Goal: Transaction & Acquisition: Purchase product/service

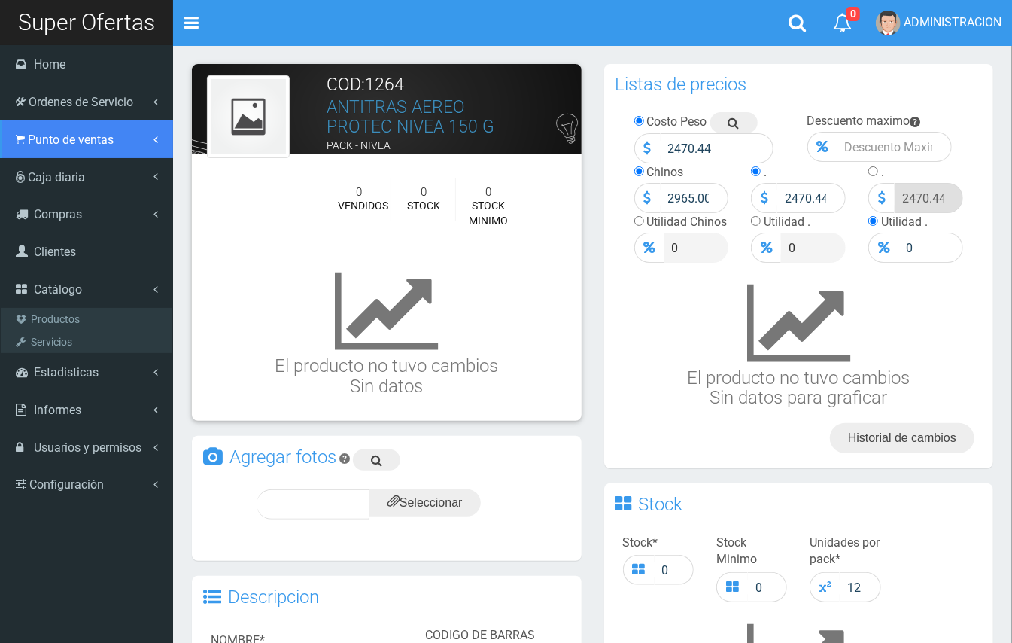
click at [72, 142] on span "Punto de ventas" at bounding box center [71, 139] width 86 height 14
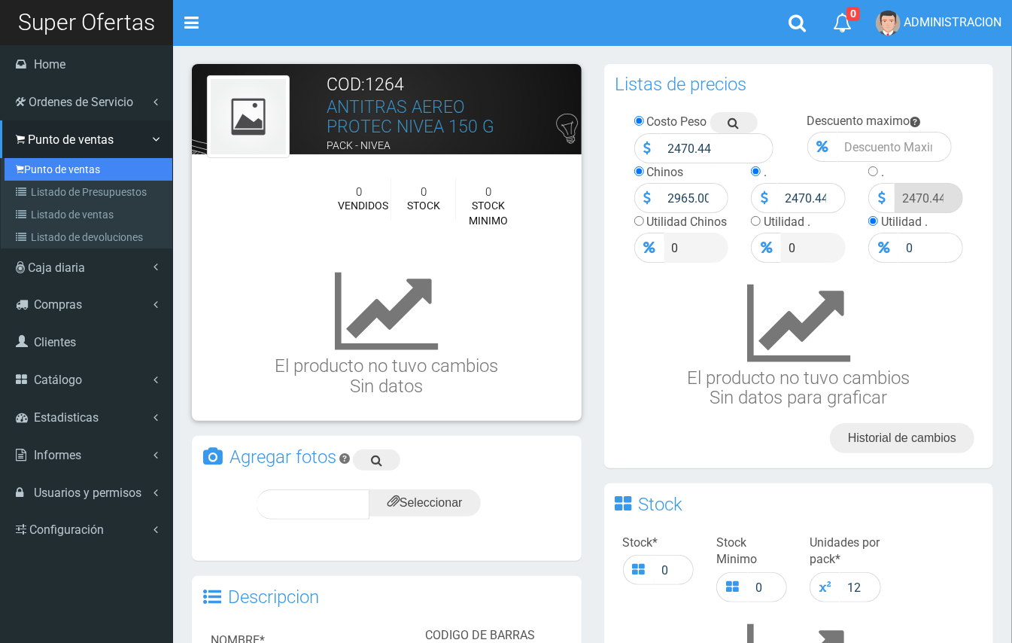
click at [73, 163] on link "Punto de ventas" at bounding box center [89, 169] width 168 height 23
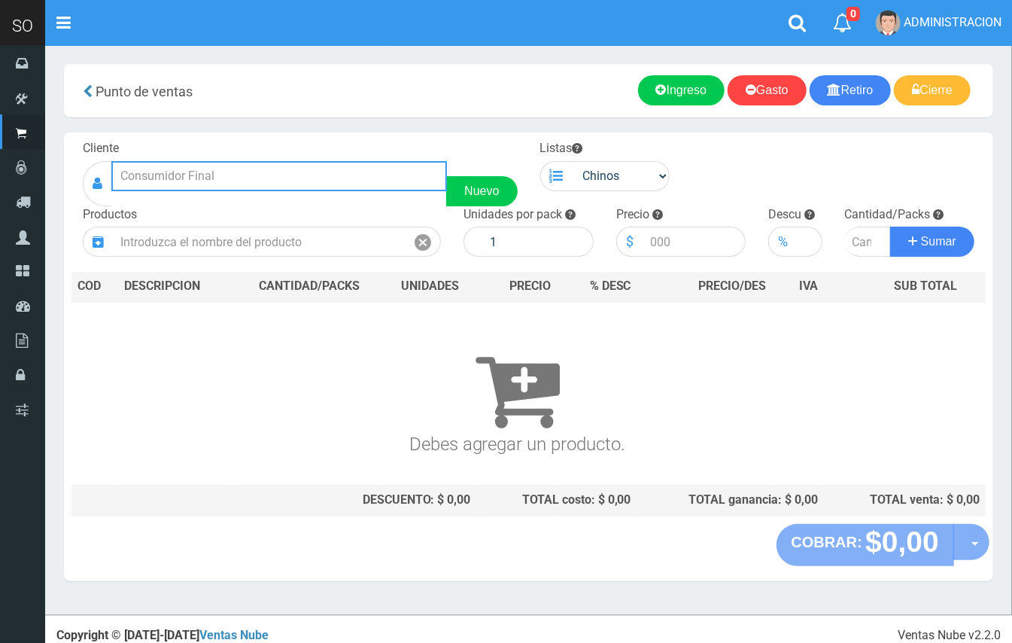
click at [338, 182] on input "text" at bounding box center [279, 176] width 336 height 30
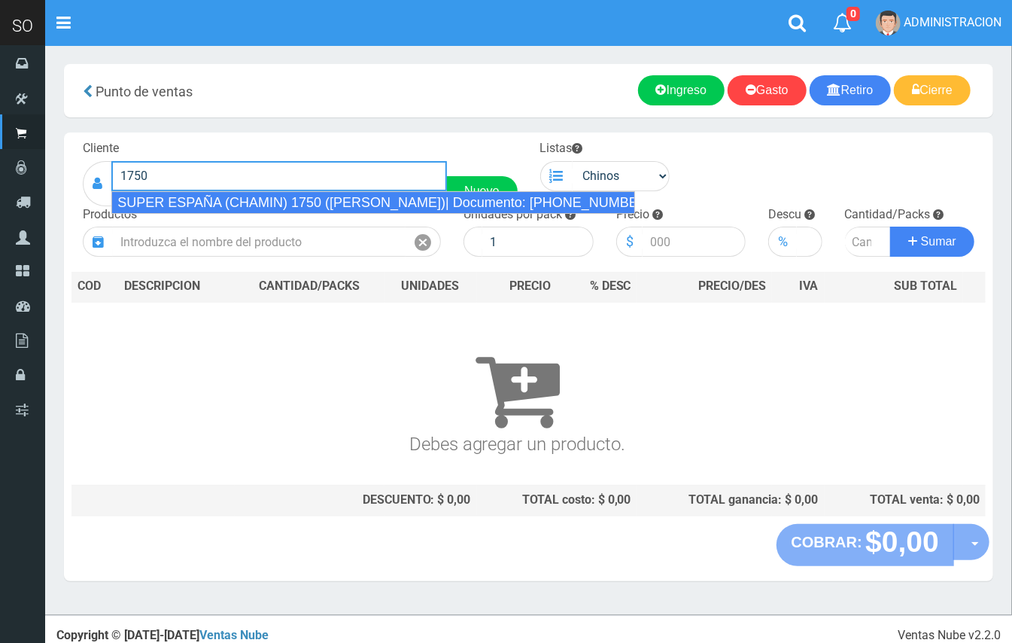
click at [336, 194] on div "SUPER ESPAÑA (CHAMIN) 1750 (ZARATE)| Documento: 45674866343 | Teléfono:" at bounding box center [373, 202] width 524 height 23
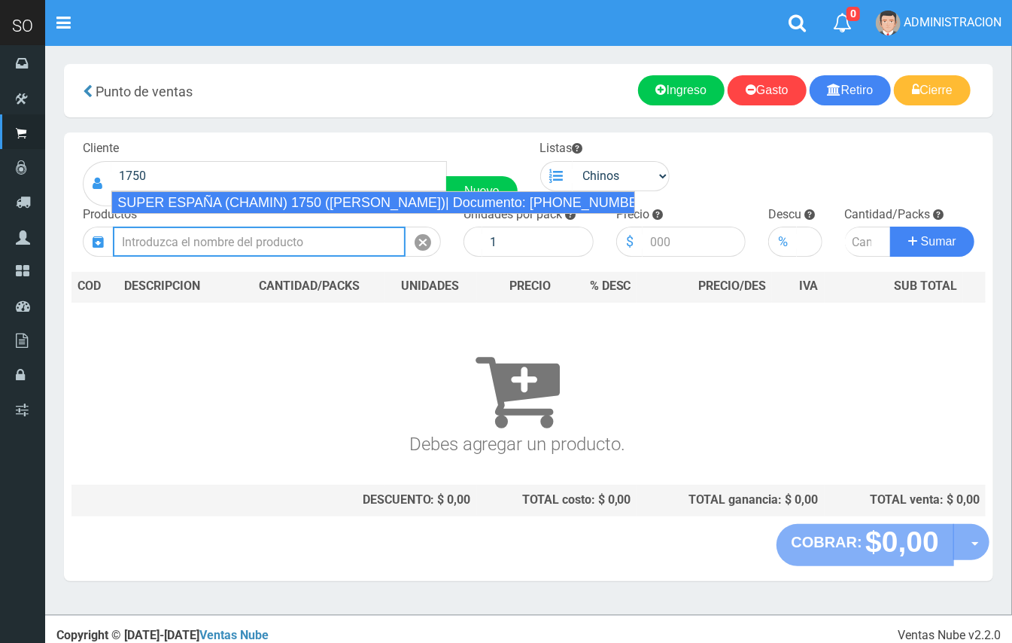
type input "SUPER ESPAÑA (CHAMIN) 1750 (ZARATE)| Documento: 45674866343 | Teléfono:"
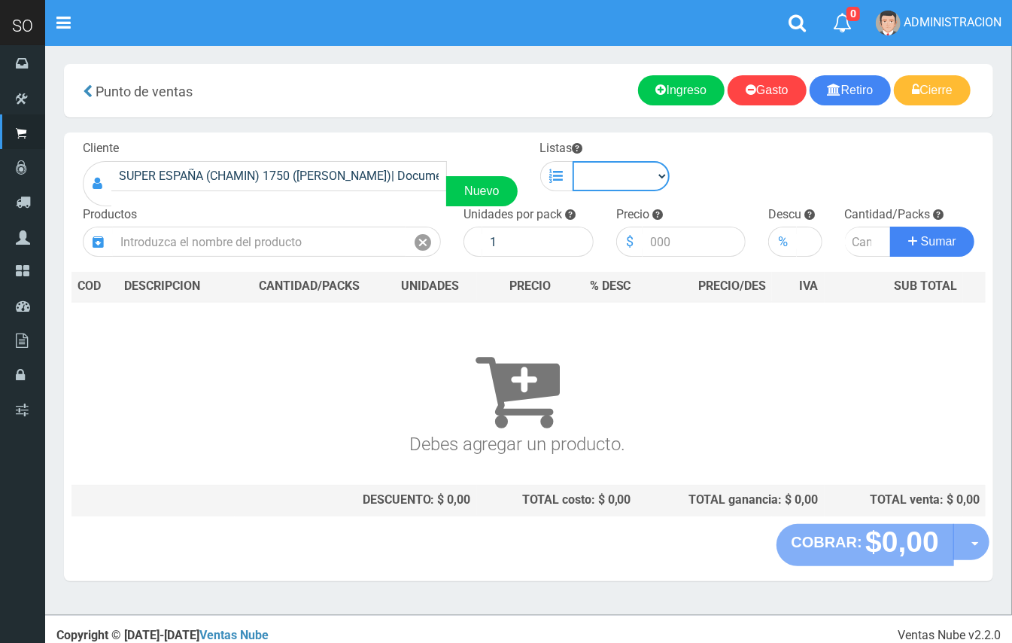
drag, startPoint x: 593, startPoint y: 182, endPoint x: 595, endPoint y: 190, distance: 7.7
click at [594, 184] on select "Chinos . ." at bounding box center [622, 176] width 98 height 30
select select "1"
click at [573, 161] on select "Chinos . ." at bounding box center [622, 176] width 98 height 30
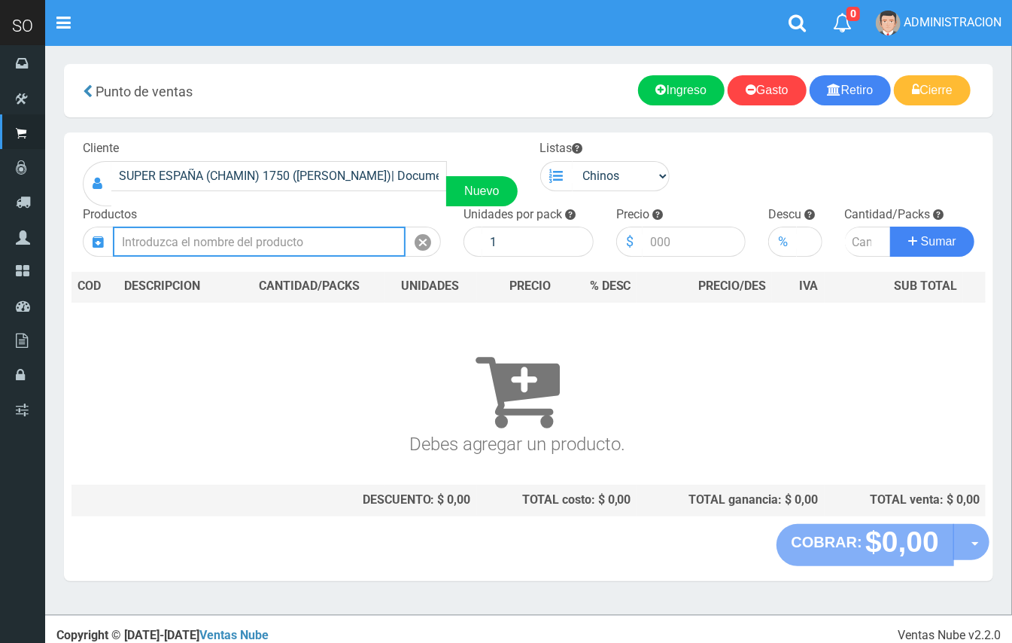
click at [233, 245] on input "text" at bounding box center [259, 242] width 293 height 30
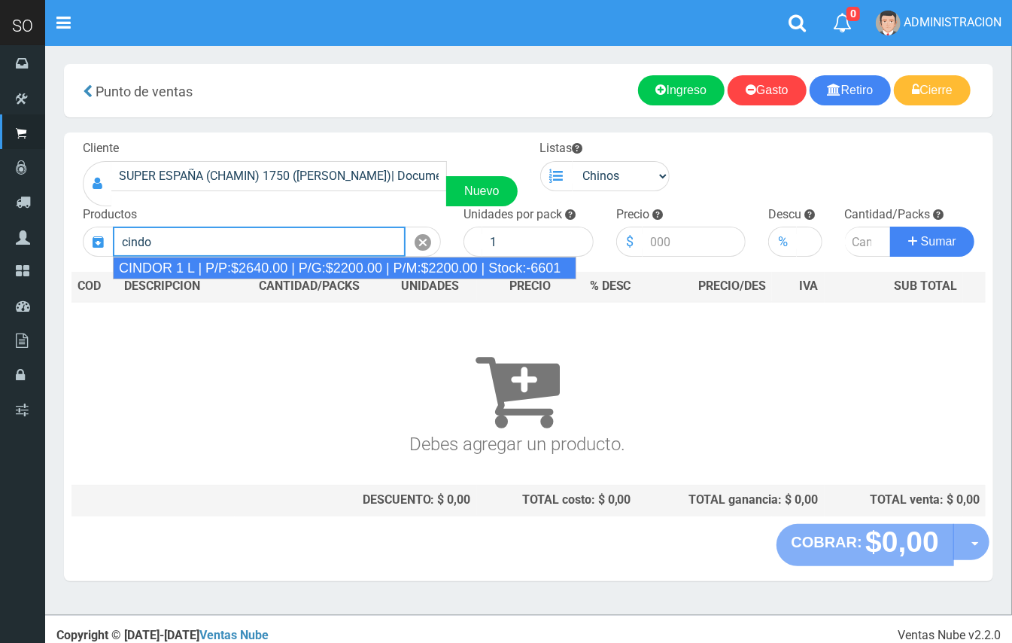
click at [390, 262] on div "CINDOR 1 L | P/P:$2640.00 | P/G:$2200.00 | P/M:$2200.00 | Stock:-6601" at bounding box center [345, 268] width 464 height 23
type input "CINDOR 1 L | P/P:$2640.00 | P/G:$2200.00 | P/M:$2200.00 | Stock:-6601"
type input "12"
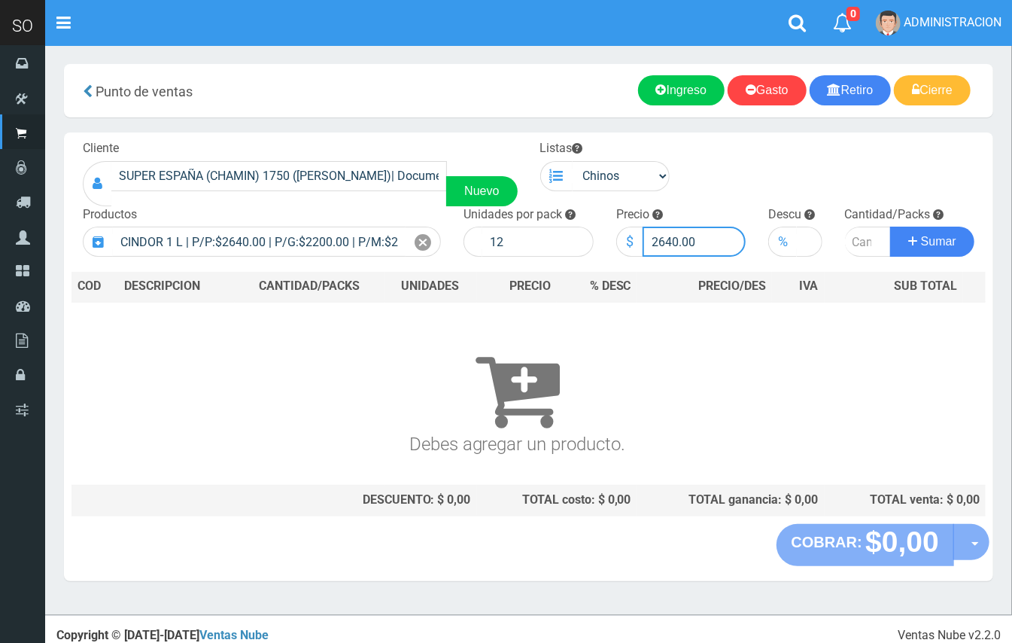
drag, startPoint x: 675, startPoint y: 236, endPoint x: 668, endPoint y: 232, distance: 7.8
click at [664, 233] on input "2640.00" at bounding box center [695, 242] width 104 height 30
type input "2500.00"
click at [852, 235] on input "number" at bounding box center [868, 242] width 47 height 30
type input "5"
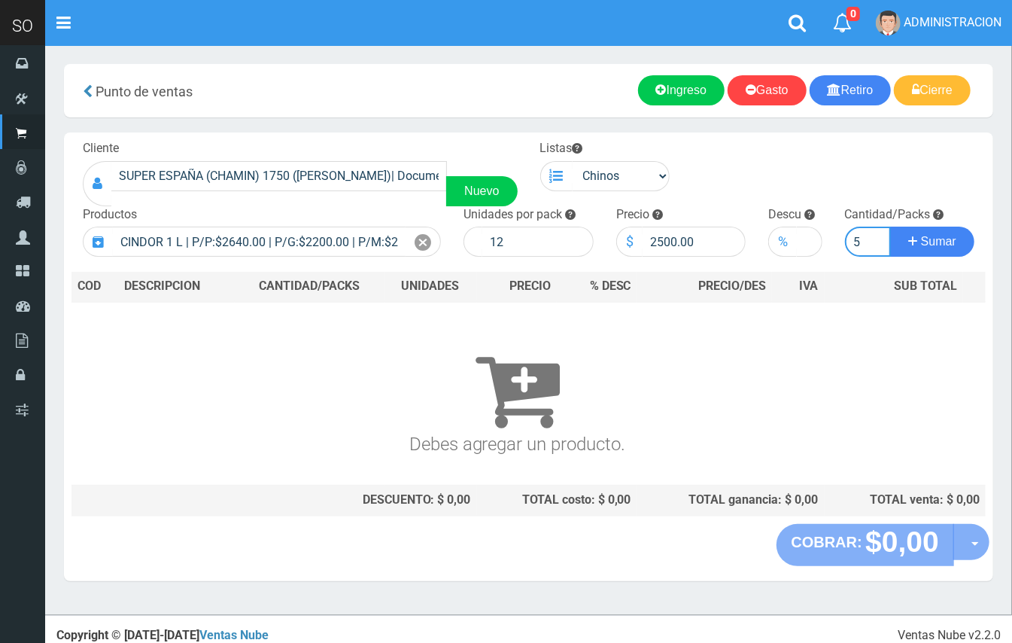
click at [891, 227] on button "Sumar" at bounding box center [933, 242] width 84 height 30
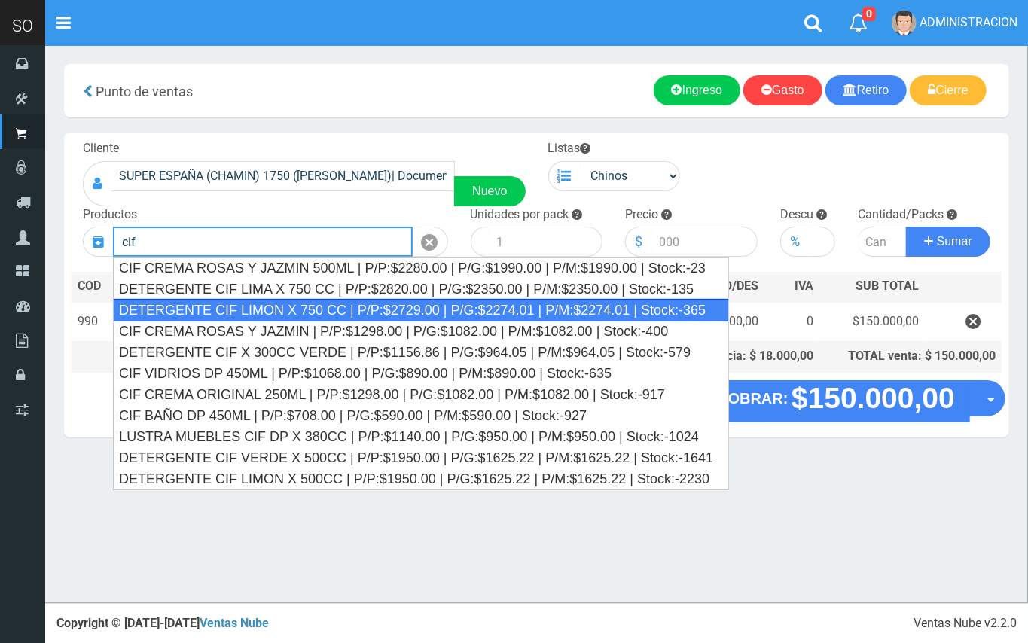
click at [376, 301] on div "DETERGENTE CIF LIMON X 750 CC | P/P:$2729.00 | P/G:$2274.01 | P/M:$2274.01 | St…" at bounding box center [421, 310] width 616 height 23
type input "DETERGENTE CIF LIMON X 750 CC | P/P:$2729.00 | P/G:$2274.01 | P/M:$2274.01 | St…"
type input "12"
type input "2729.00"
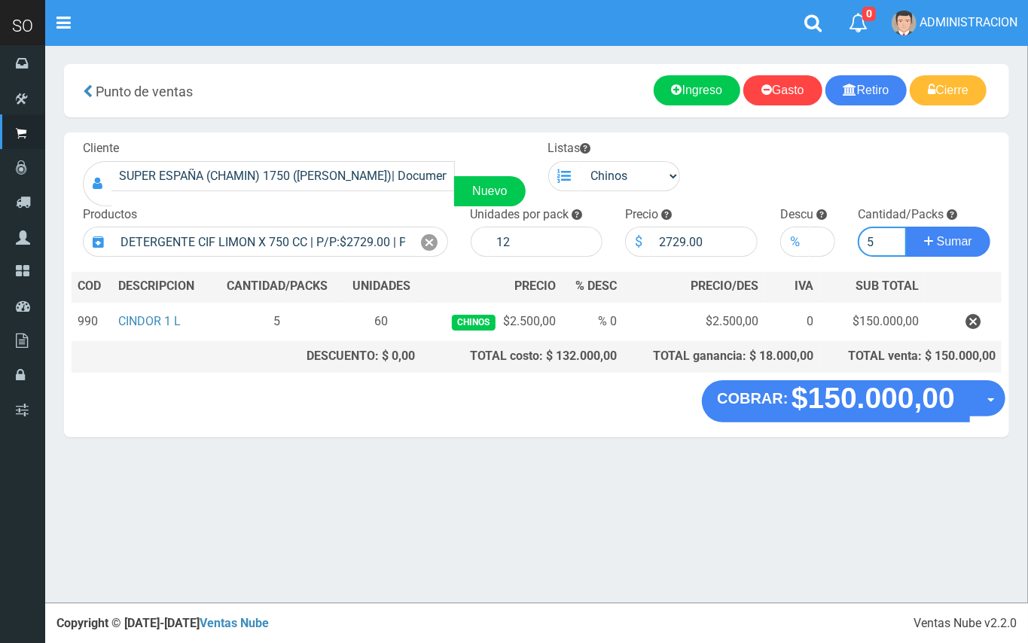
type input "5"
click at [906, 227] on button "Sumar" at bounding box center [948, 242] width 84 height 30
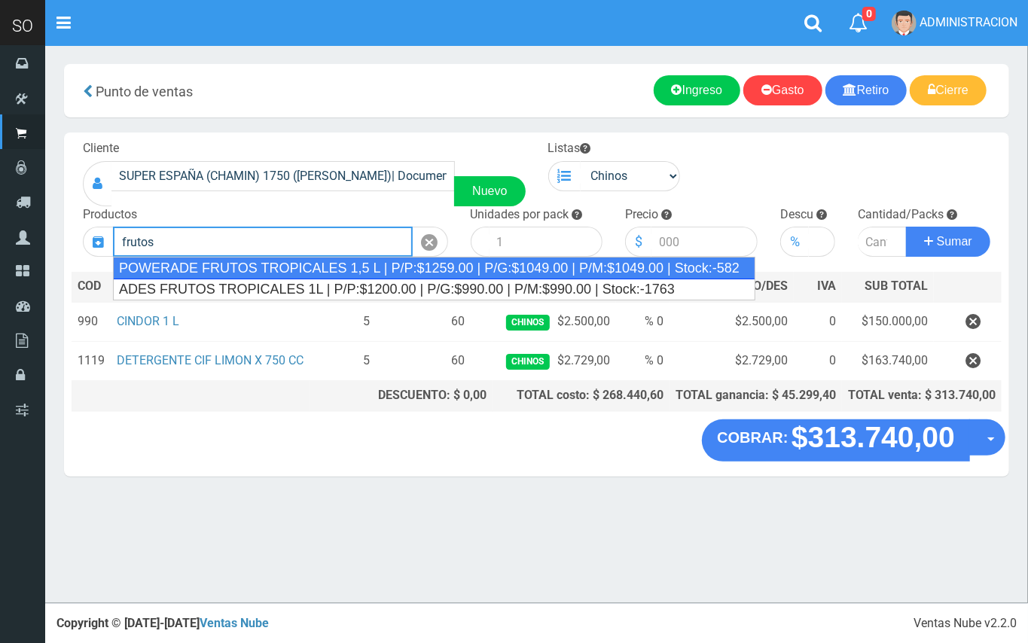
click at [397, 268] on div "POWERADE FRUTOS TROPICALES 1,5 L | P/P:$1259.00 | P/G:$1049.00 | P/M:$1049.00 |…" at bounding box center [434, 268] width 642 height 23
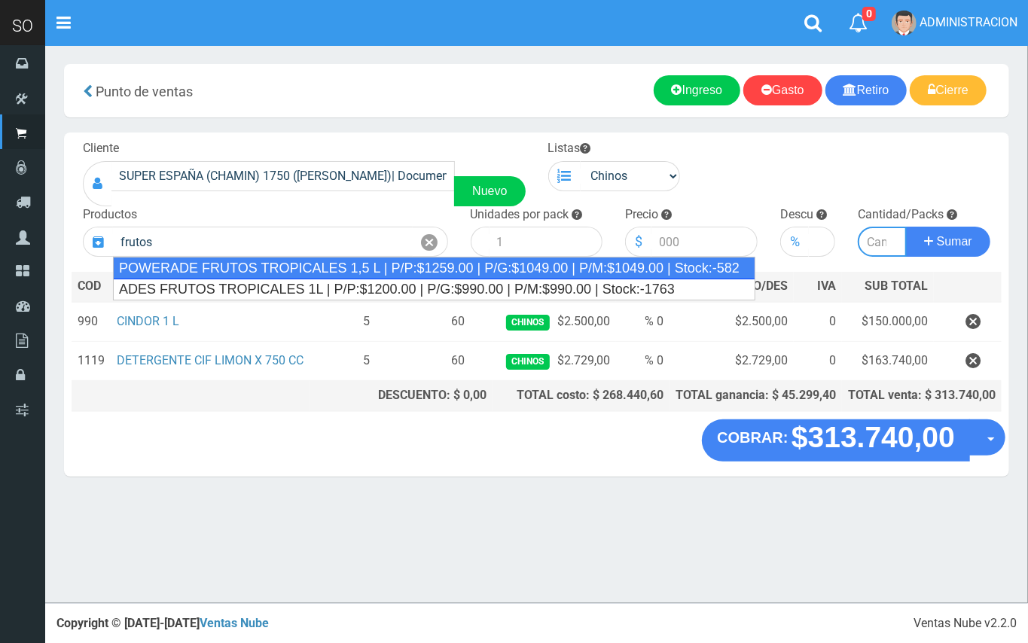
type input "POWERADE FRUTOS TROPICALES 1,5 L | P/P:$1259.00 | P/G:$1049.00 | P/M:$1049.00 |…"
type input "4"
type input "1259.00"
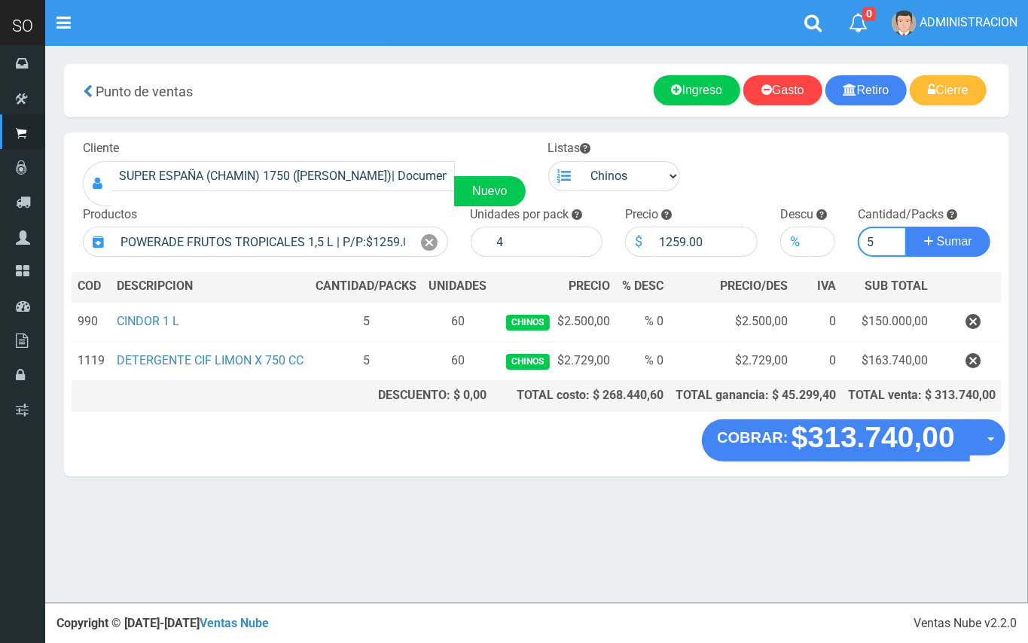
type input "5"
click at [906, 227] on button "Sumar" at bounding box center [948, 242] width 84 height 30
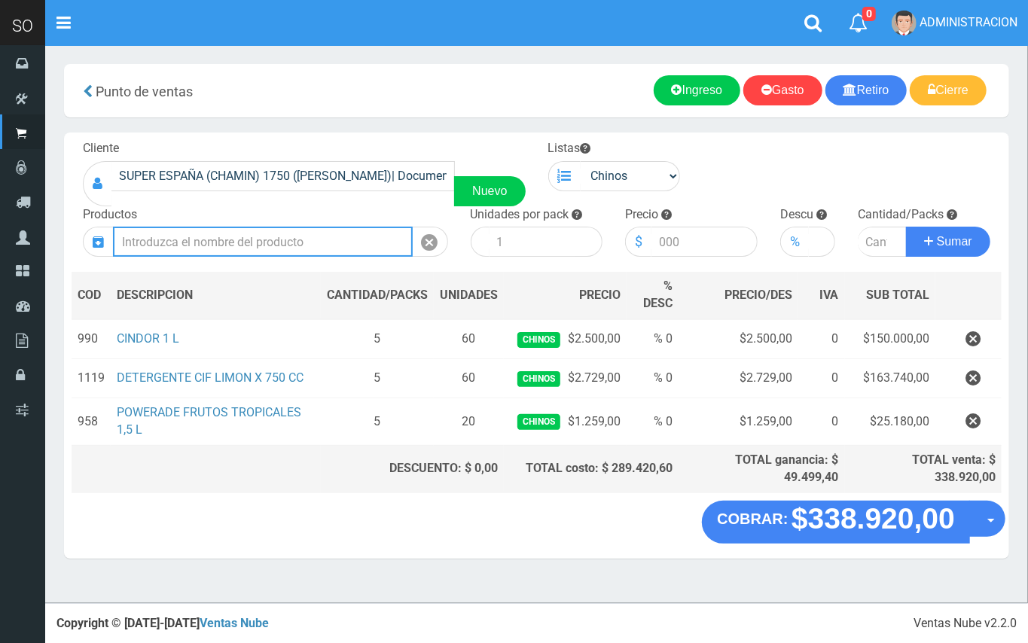
type input "f"
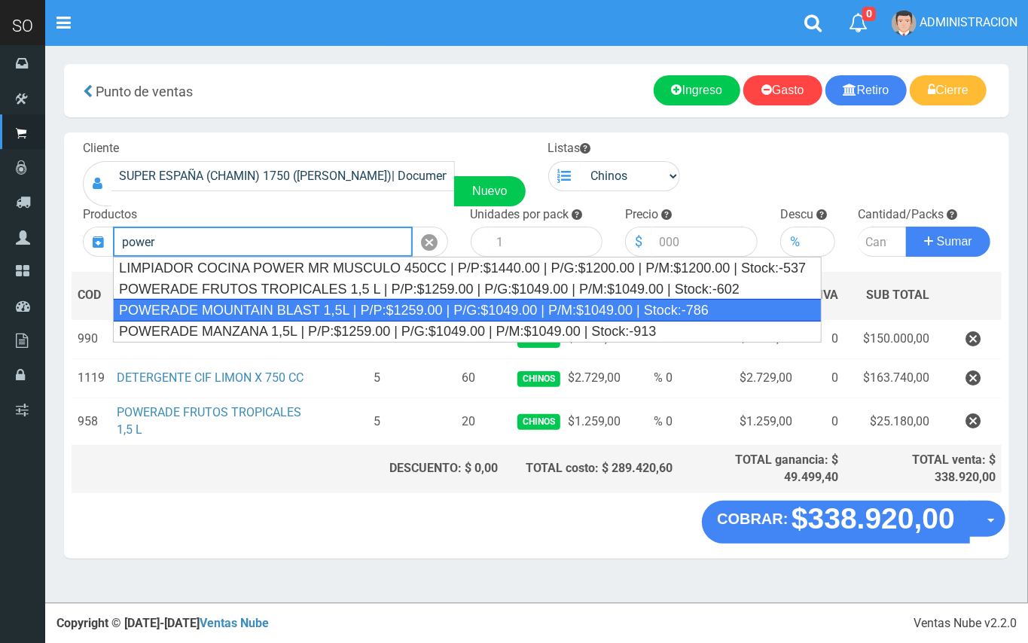
click at [458, 310] on div "POWERADE MOUNTAIN BLAST 1,5L | P/P:$1259.00 | P/G:$1049.00 | P/M:$1049.00 | Sto…" at bounding box center [467, 310] width 708 height 23
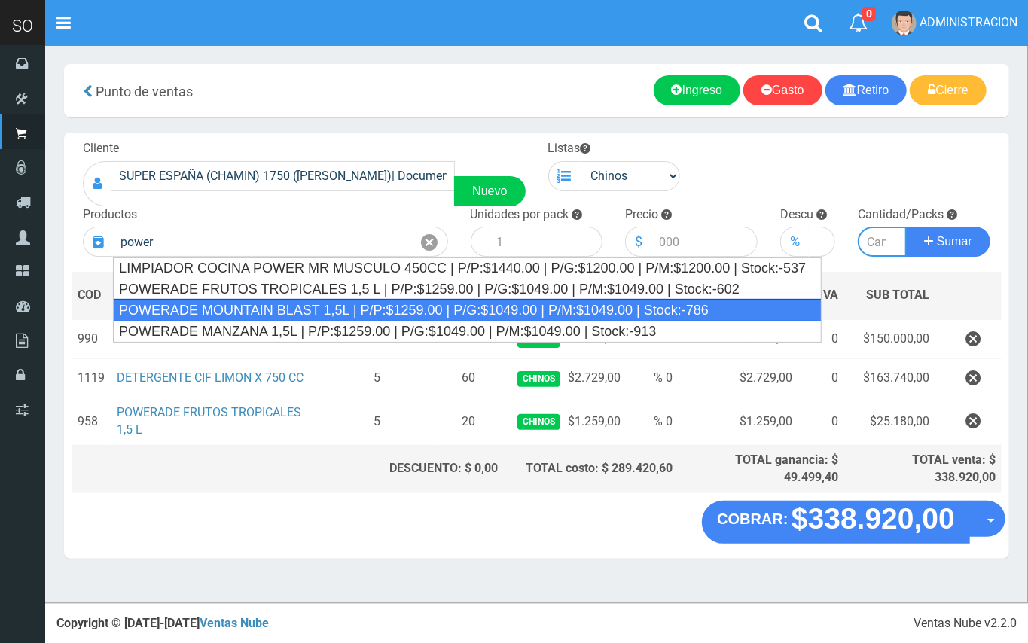
type input "POWERADE MOUNTAIN BLAST 1,5L | P/P:$1259.00 | P/G:$1049.00 | P/M:$1049.00 | Sto…"
type input "4"
type input "1259.00"
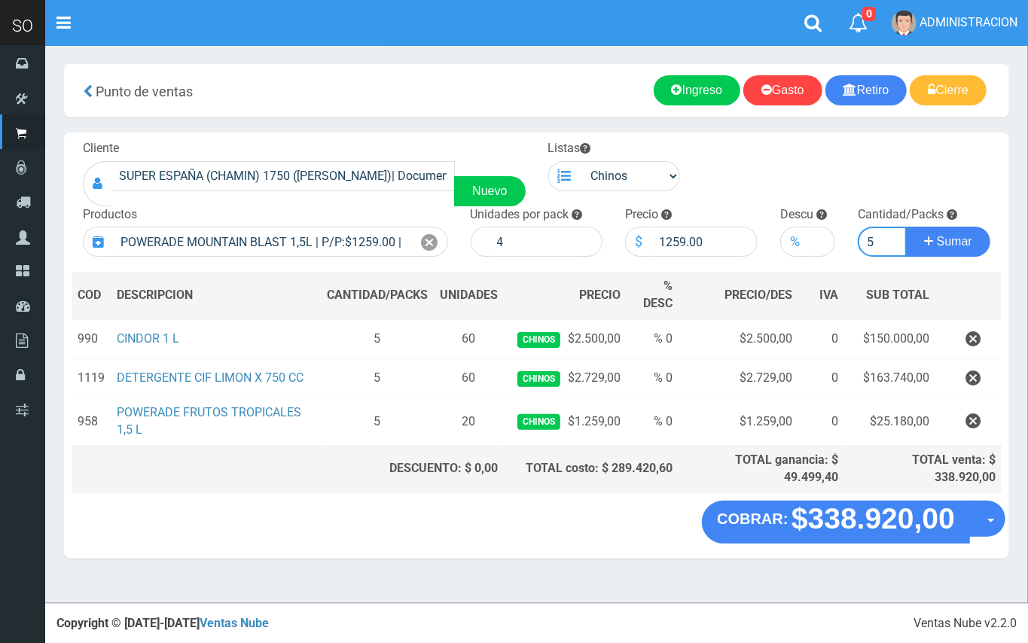
type input "5"
click at [906, 227] on button "Sumar" at bounding box center [948, 242] width 84 height 30
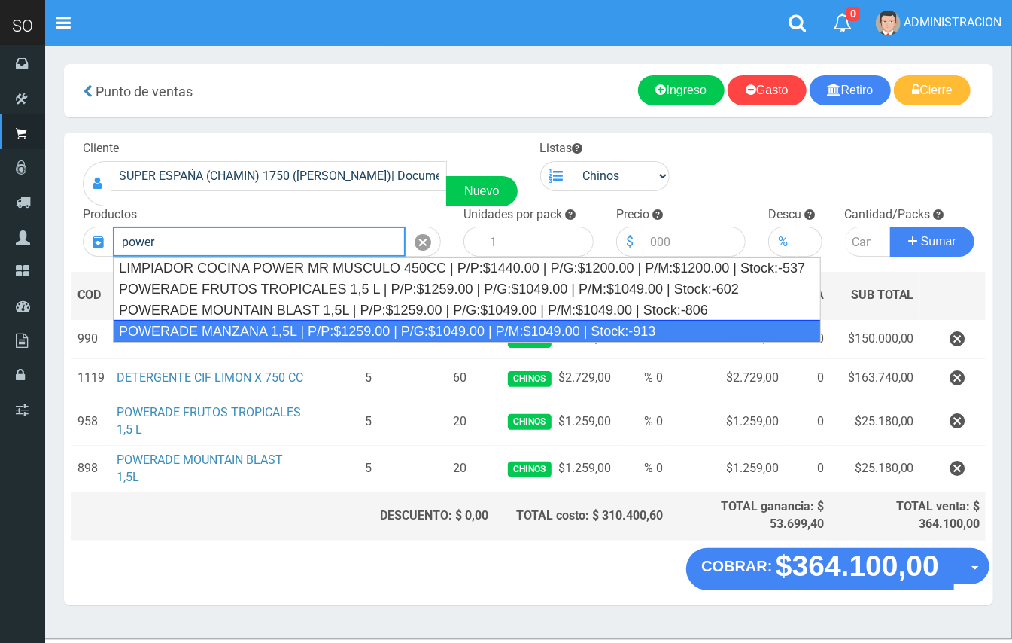
click at [501, 327] on div "POWERADE MANZANA 1,5L | P/P:$1259.00 | P/G:$1049.00 | P/M:$1049.00 | Stock:-913" at bounding box center [467, 331] width 708 height 23
type input "POWERADE MANZANA 1,5L | P/P:$1259.00 | P/G:$1049.00 | P/M:$1049.00 | Stock:-913"
type input "4"
type input "1259.00"
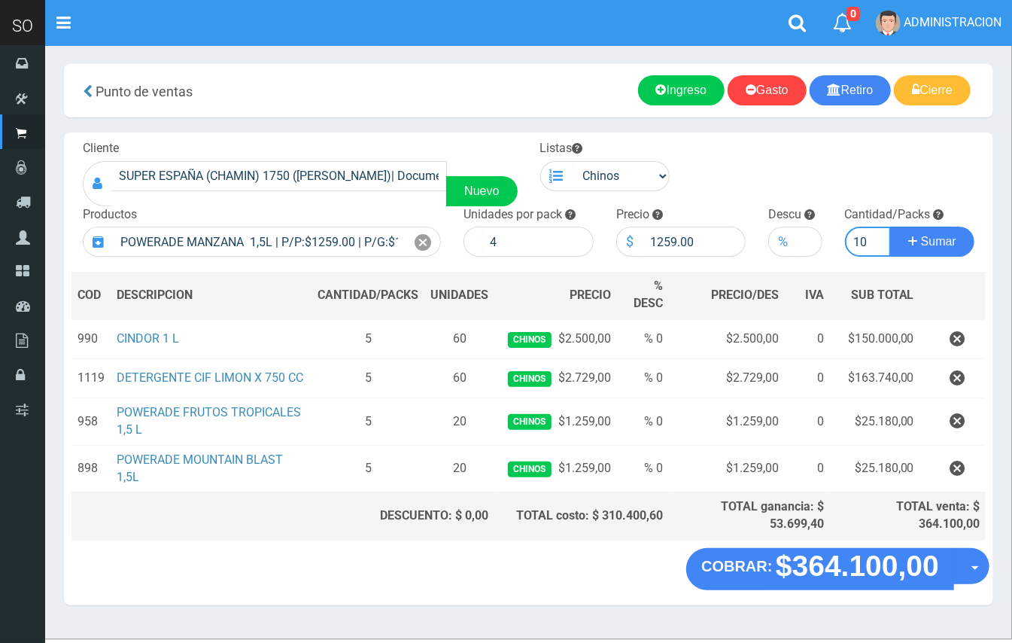
type input "10"
click at [891, 227] on button "Sumar" at bounding box center [933, 242] width 84 height 30
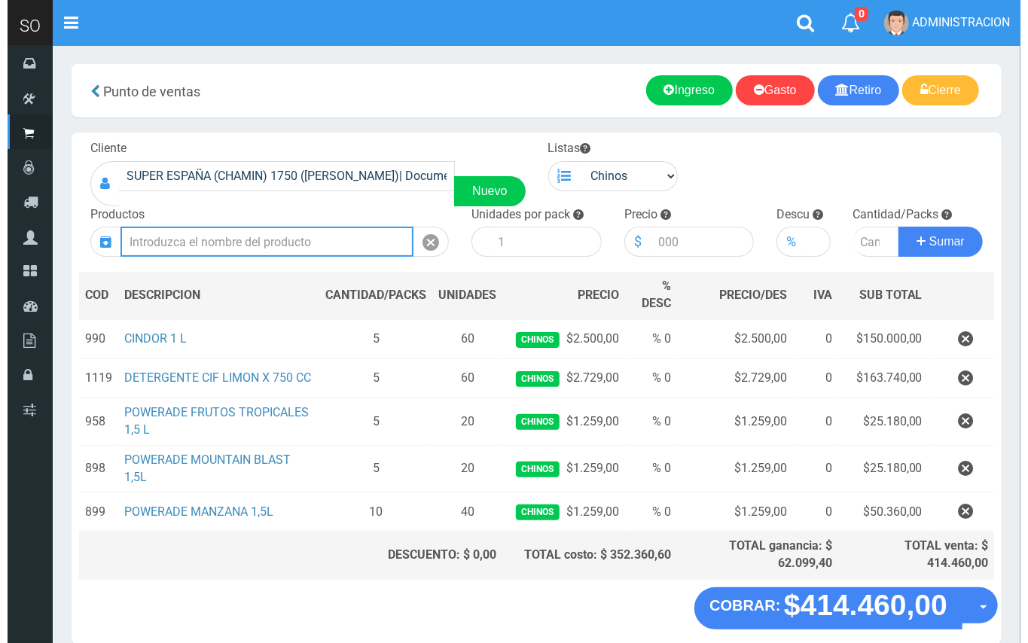
scroll to position [70, 0]
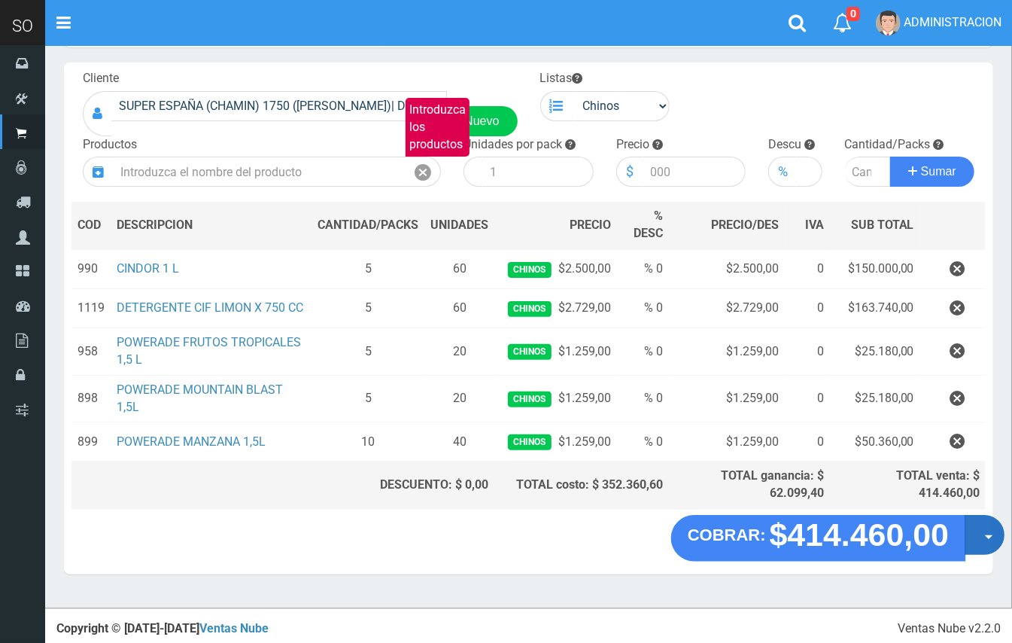
click at [988, 549] on button "Opciones" at bounding box center [985, 535] width 40 height 40
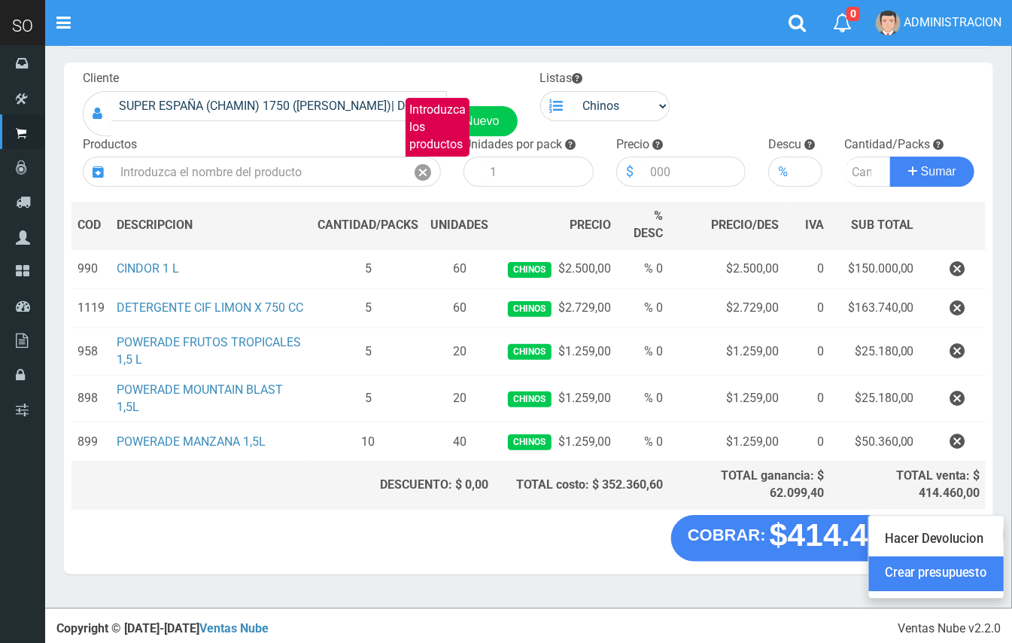
click at [961, 573] on link "Crear presupuesto" at bounding box center [936, 574] width 135 height 35
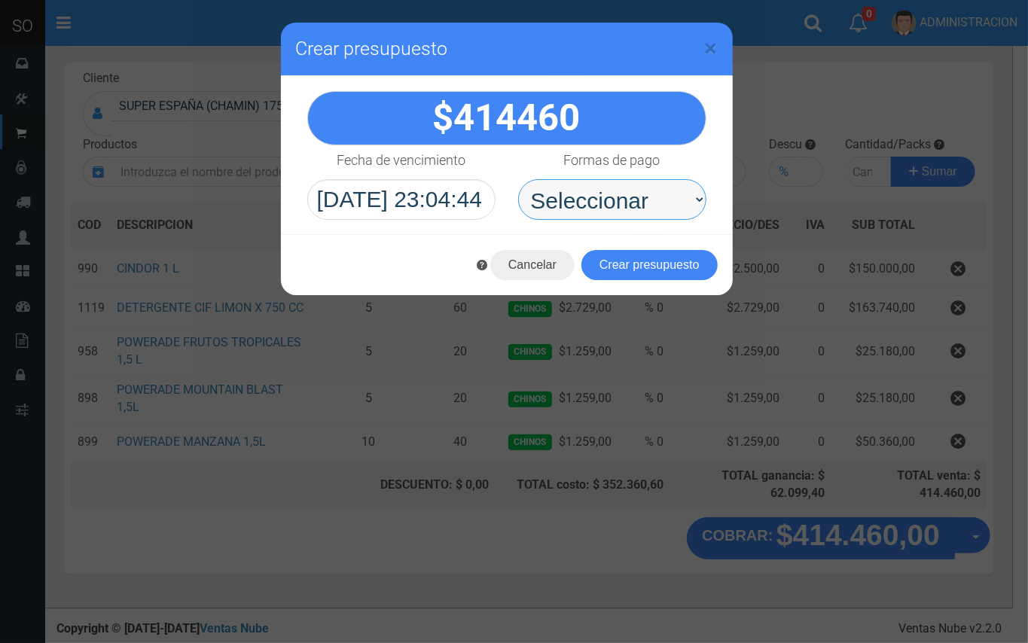
drag, startPoint x: 679, startPoint y: 196, endPoint x: 667, endPoint y: 209, distance: 17.0
click at [678, 196] on select "Seleccionar Efectivo Tarjeta de Crédito Depósito Débito" at bounding box center [612, 199] width 188 height 41
select select "Efectivo"
click at [518, 179] on select "Seleccionar Efectivo Tarjeta de Crédito Depósito Débito" at bounding box center [612, 199] width 188 height 41
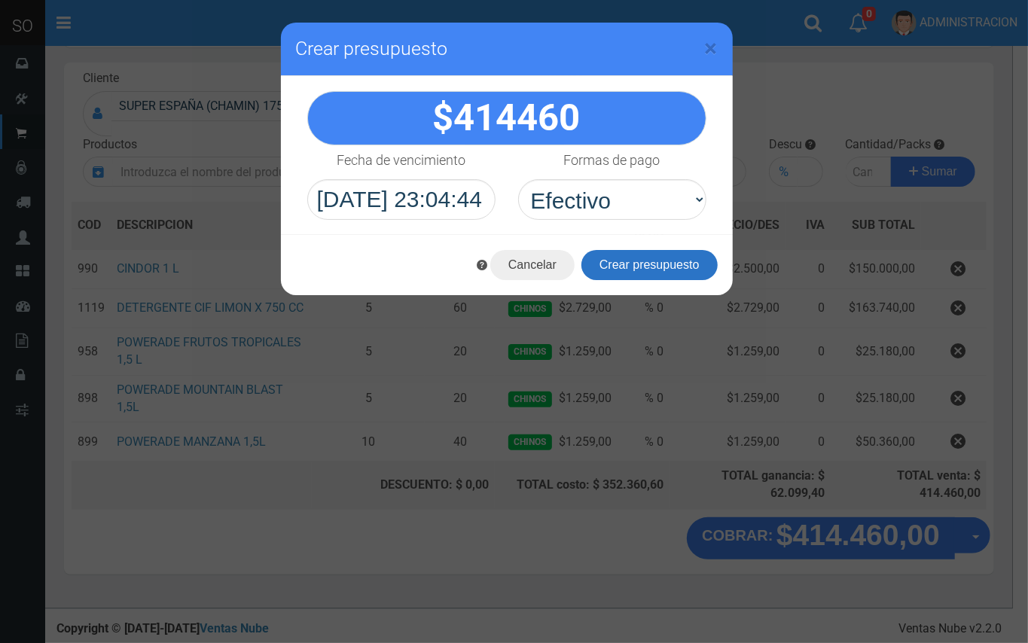
click at [642, 265] on button "Crear presupuesto" at bounding box center [649, 265] width 136 height 30
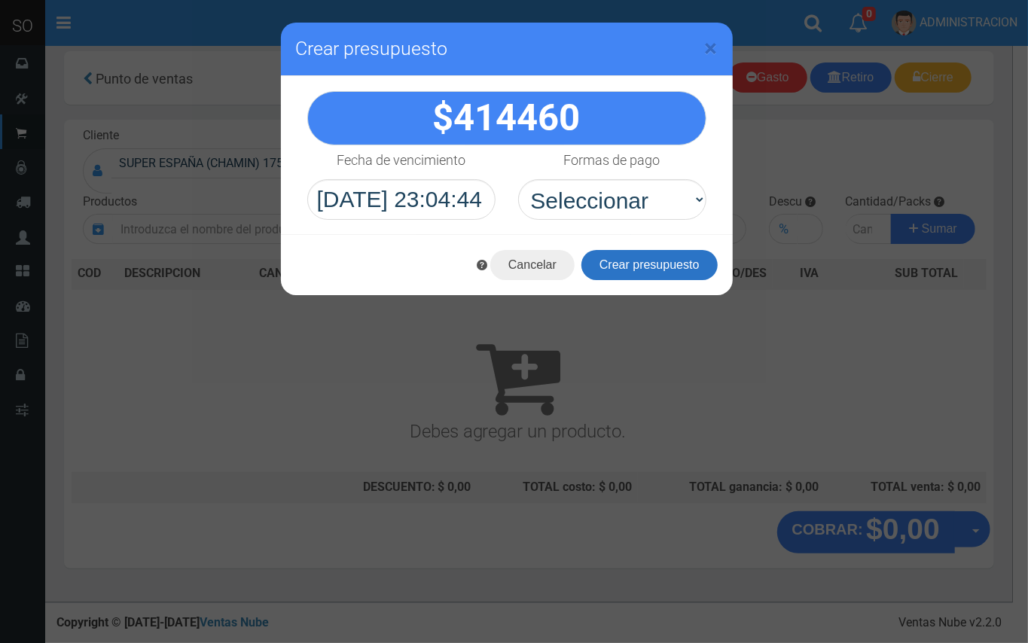
scroll to position [5, 0]
